Goal: Task Accomplishment & Management: Manage account settings

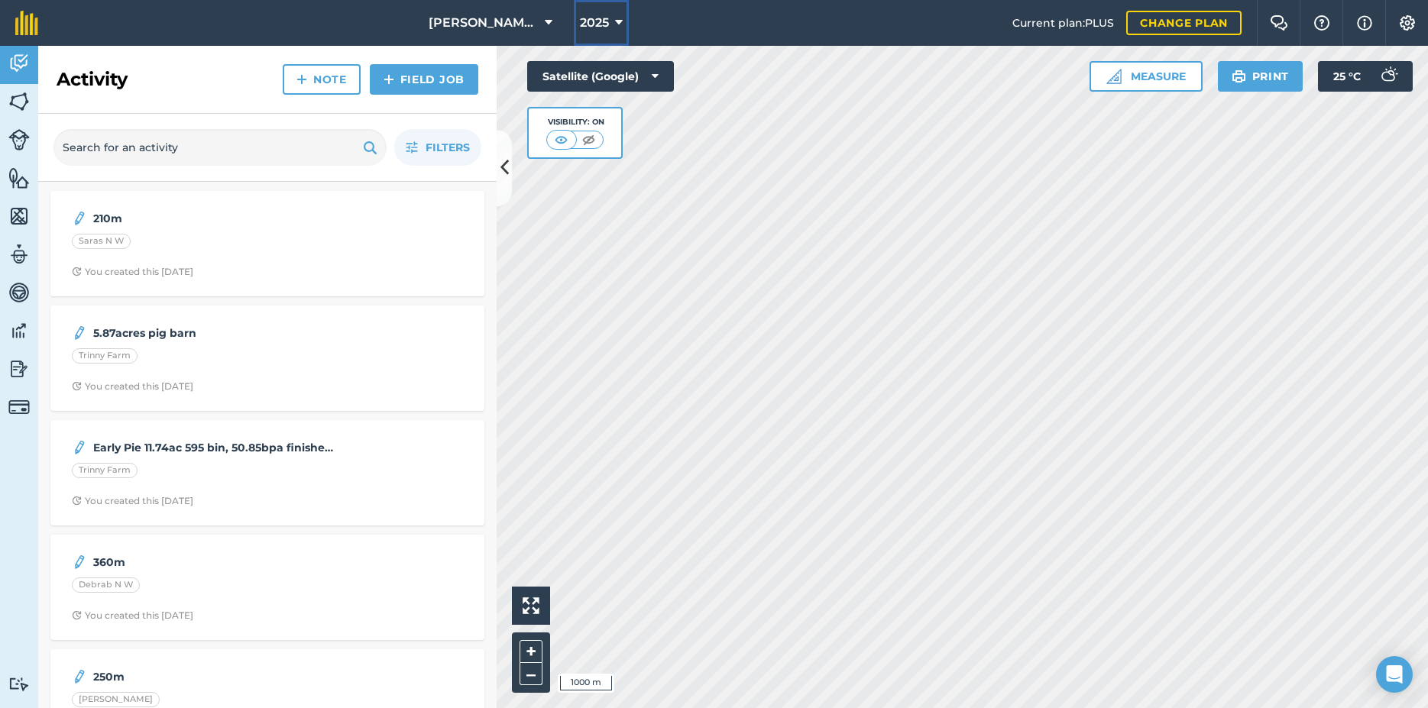
click at [590, 21] on span "2025" at bounding box center [594, 23] width 29 height 18
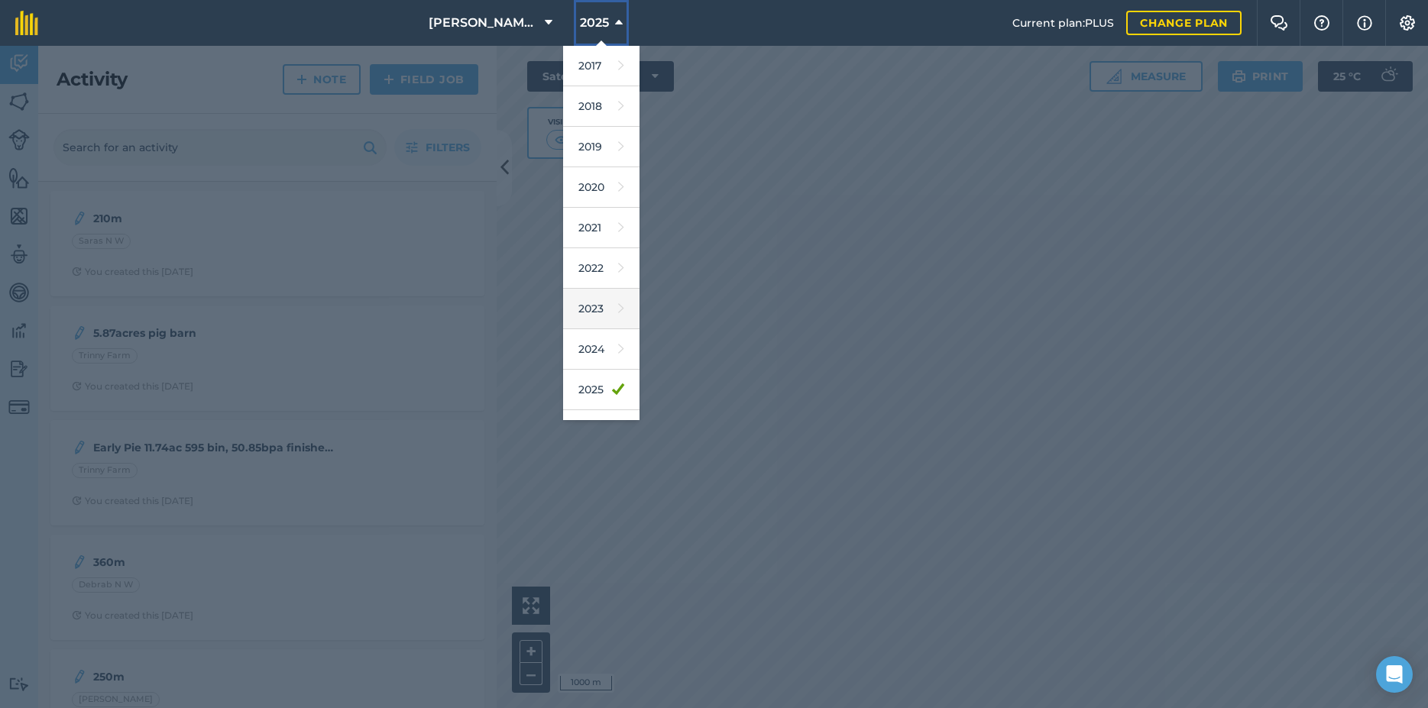
scroll to position [71, 0]
click at [590, 357] on link "2026" at bounding box center [601, 359] width 76 height 40
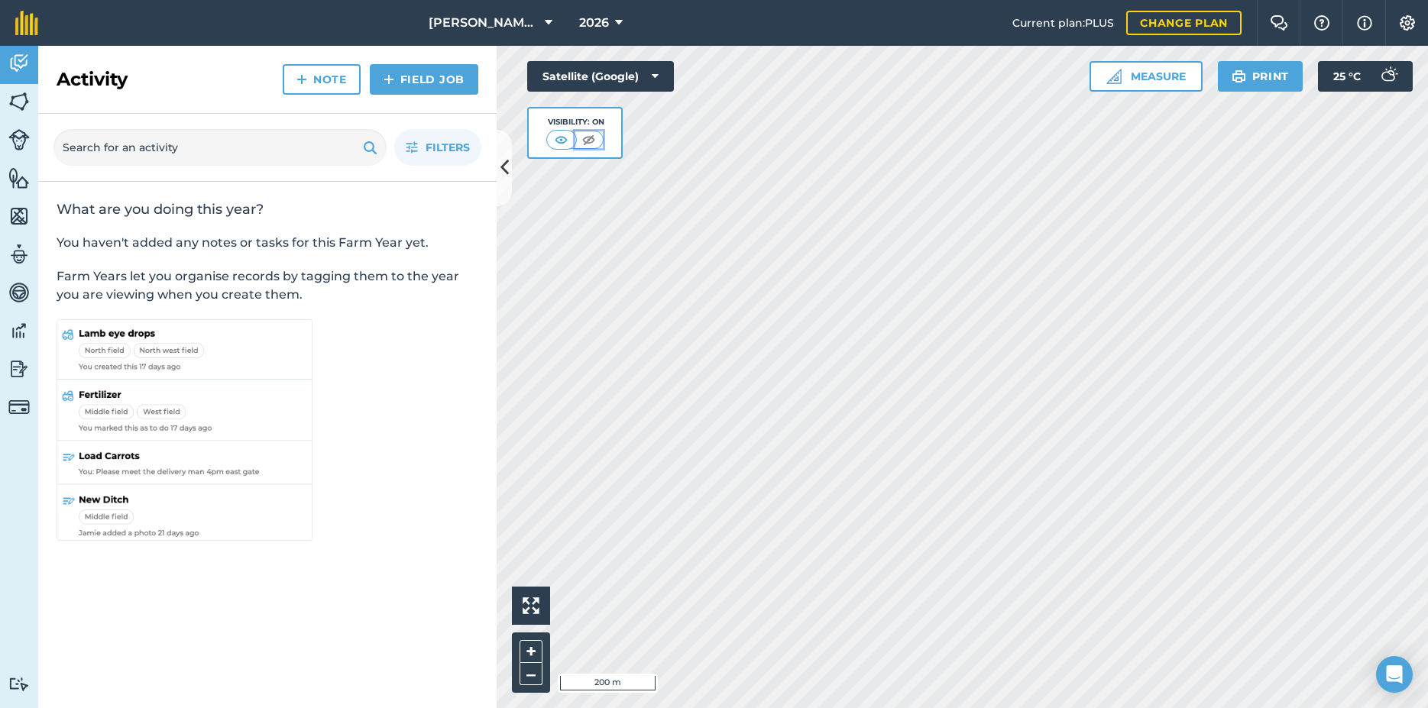
click at [588, 145] on img at bounding box center [588, 139] width 19 height 15
click at [26, 112] on img at bounding box center [18, 101] width 21 height 23
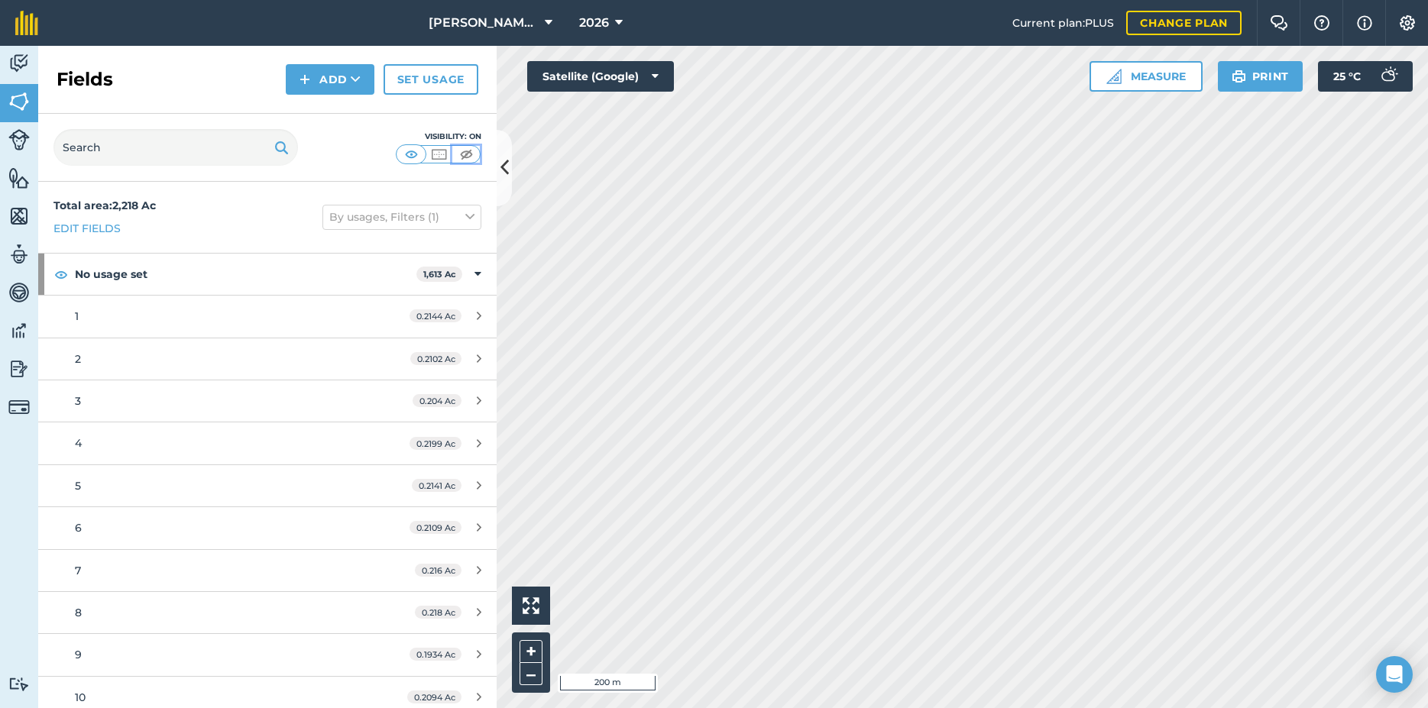
click at [469, 153] on img at bounding box center [466, 154] width 19 height 15
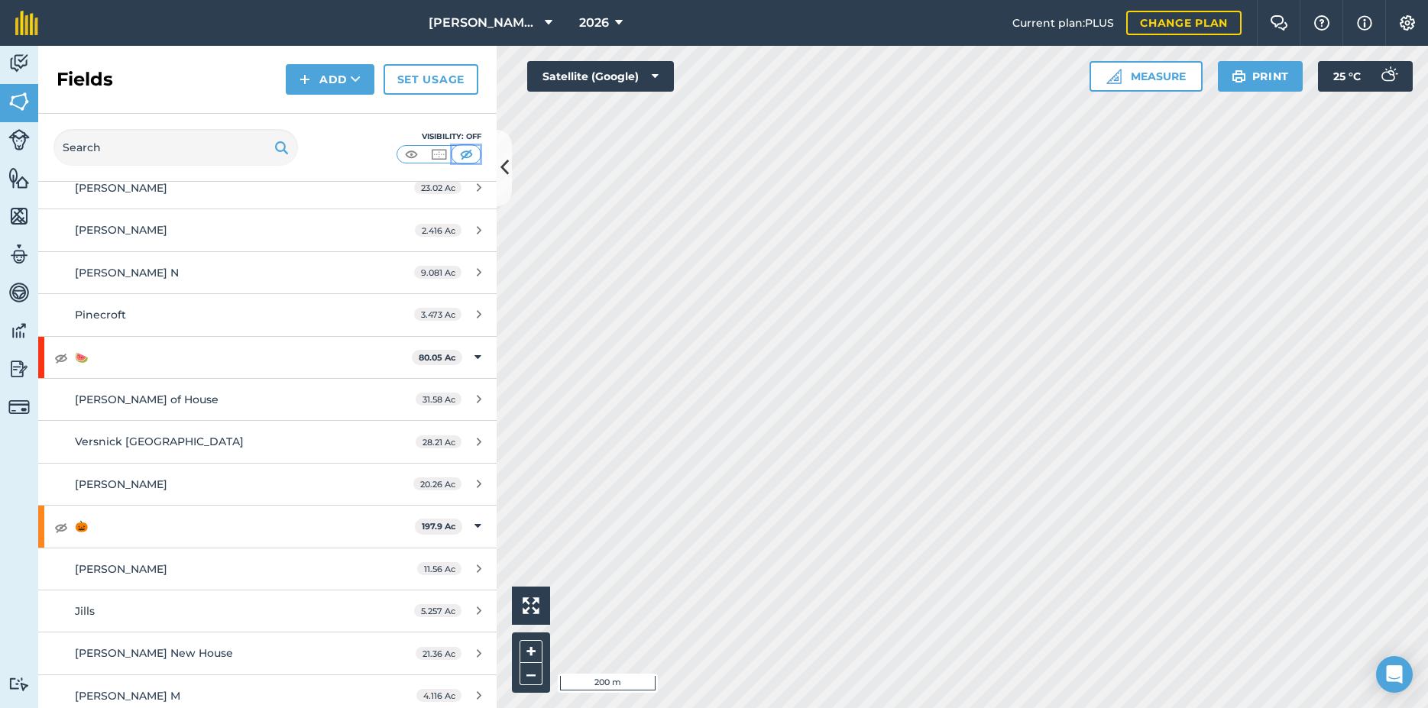
scroll to position [5948, 0]
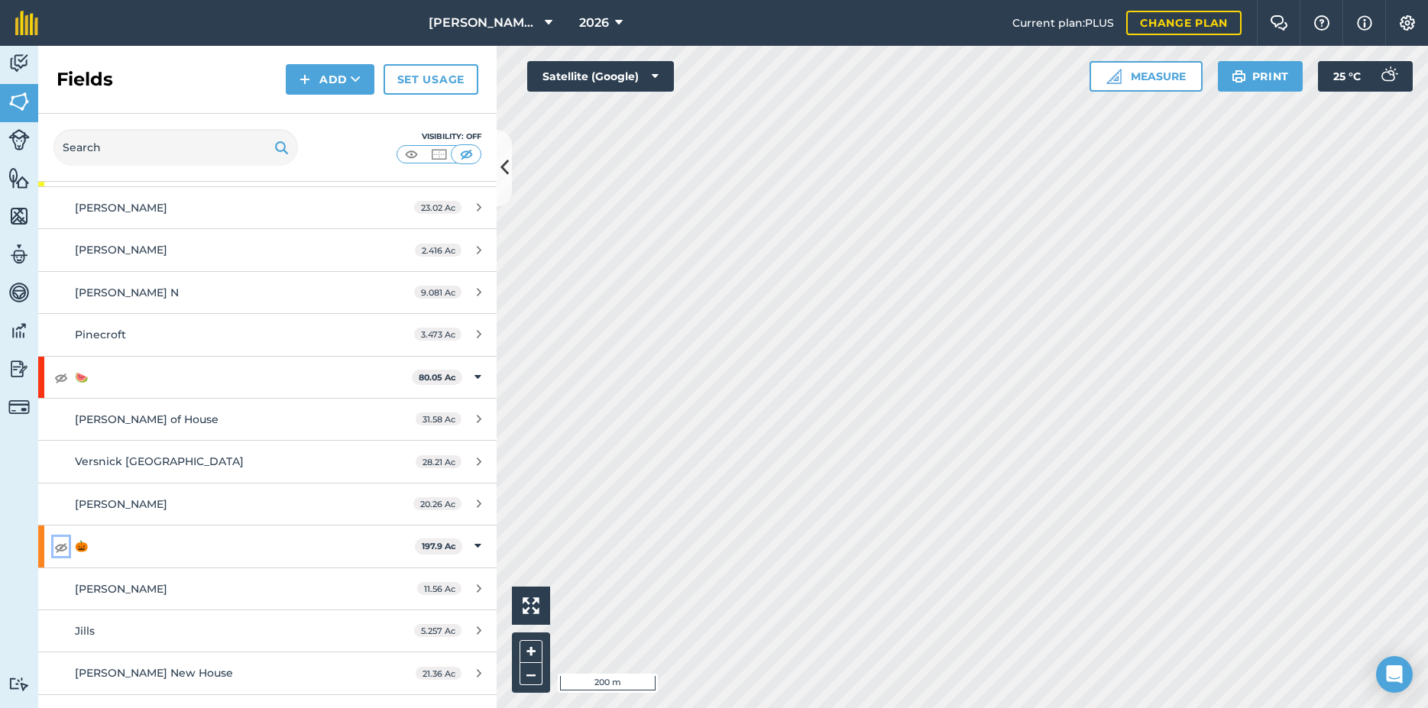
click at [60, 544] on img at bounding box center [61, 547] width 14 height 18
